Goal: Transaction & Acquisition: Download file/media

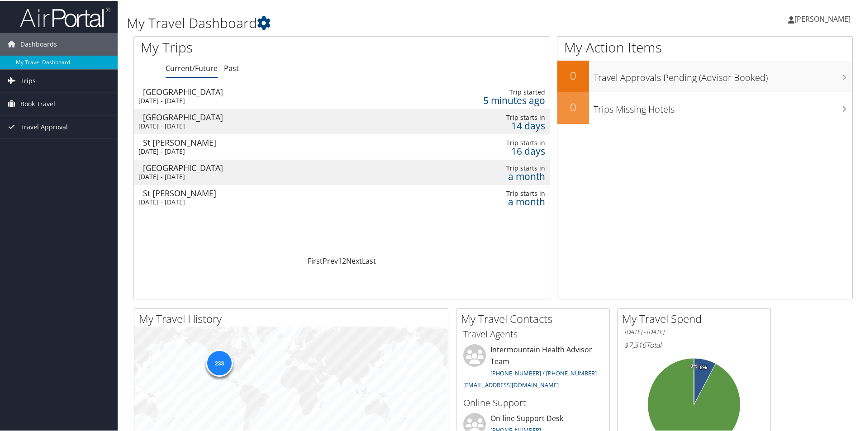
click at [48, 85] on link "Trips" at bounding box center [59, 80] width 118 height 23
click at [49, 97] on link "Current/Future Trips" at bounding box center [59, 98] width 118 height 14
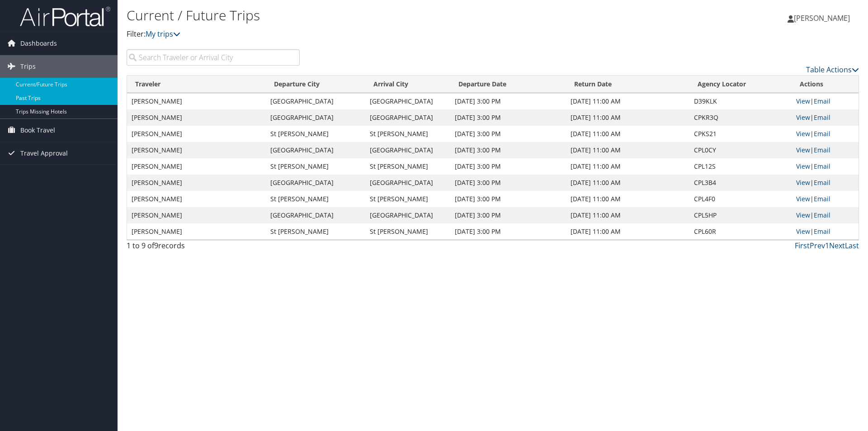
click at [44, 96] on link "Past Trips" at bounding box center [59, 98] width 118 height 14
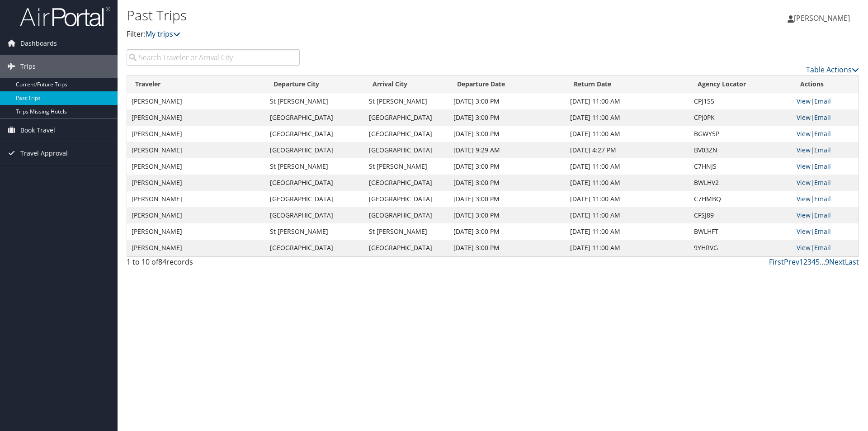
click at [801, 118] on link "View" at bounding box center [804, 117] width 14 height 9
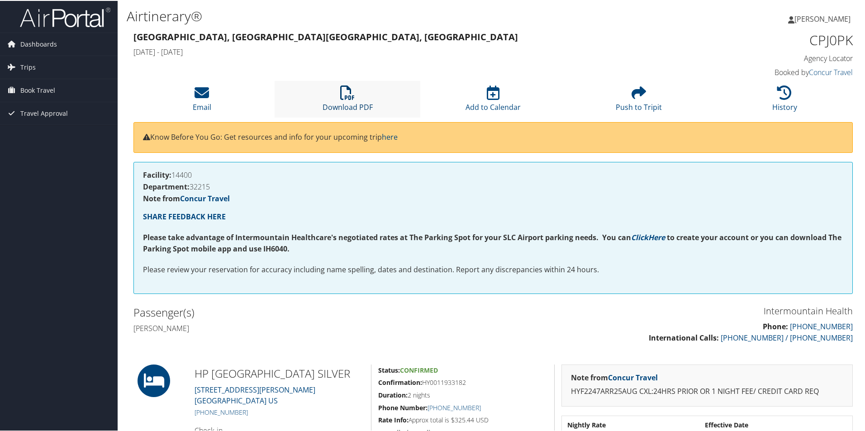
click at [353, 98] on icon at bounding box center [347, 92] width 14 height 14
click at [28, 64] on span "Trips" at bounding box center [27, 66] width 15 height 23
click at [34, 98] on link "Past Trips" at bounding box center [59, 98] width 118 height 14
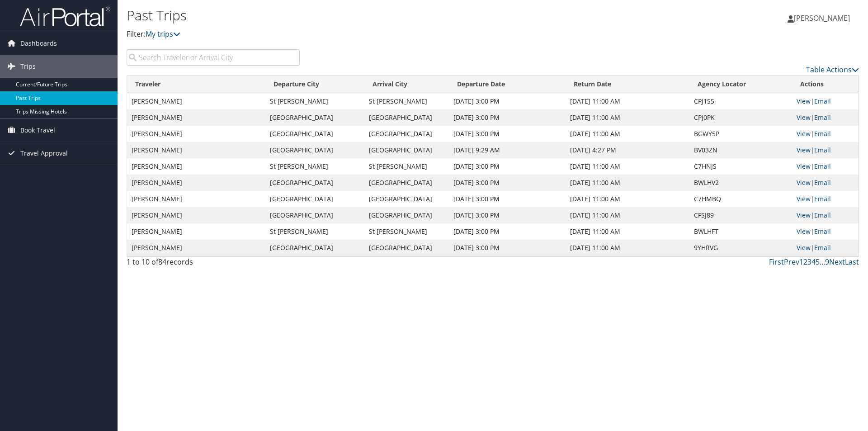
click at [803, 101] on link "View" at bounding box center [804, 101] width 14 height 9
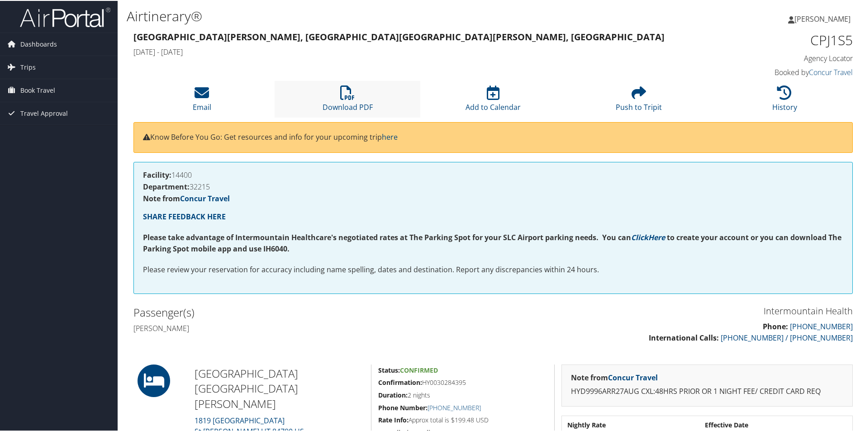
click at [355, 94] on li "Download PDF" at bounding box center [348, 98] width 146 height 37
